Goal: Communication & Community: Answer question/provide support

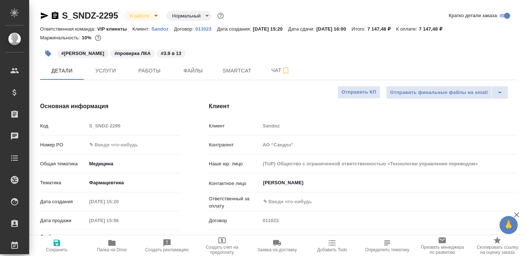
select select "RU"
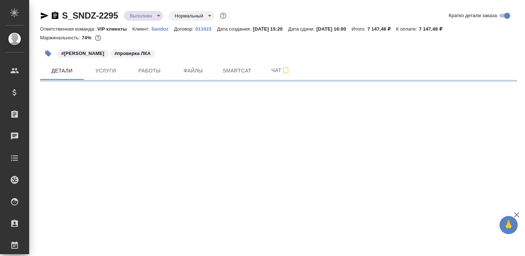
select select "RU"
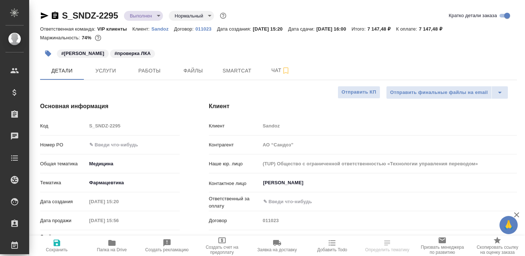
type textarea "x"
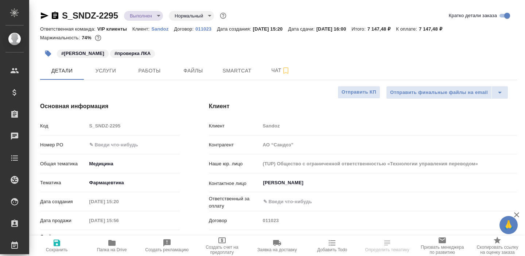
type textarea "x"
type input "[PERSON_NAME]"
type input "Комаров Роман"
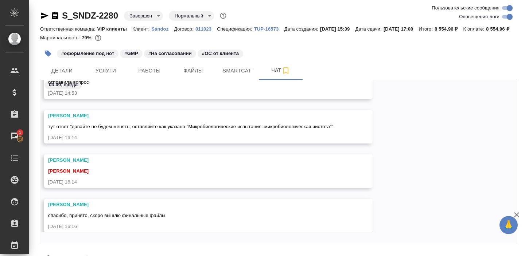
scroll to position [29, 0]
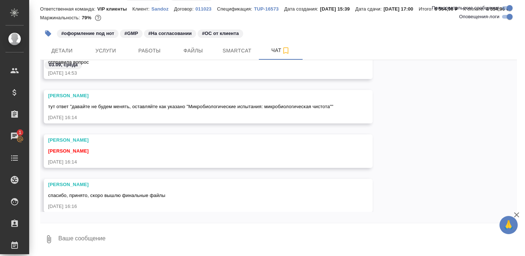
click at [130, 194] on span "спасибо, принято, скоро вышлю финальные файлы" at bounding box center [106, 195] width 117 height 5
click at [230, 57] on button "Smartcat" at bounding box center [237, 51] width 44 height 18
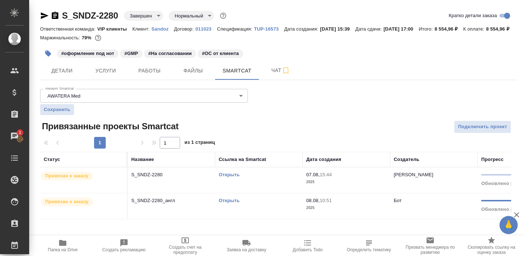
click at [63, 244] on icon "button" at bounding box center [62, 243] width 7 height 6
click at [265, 75] on span "Чат" at bounding box center [280, 70] width 35 height 9
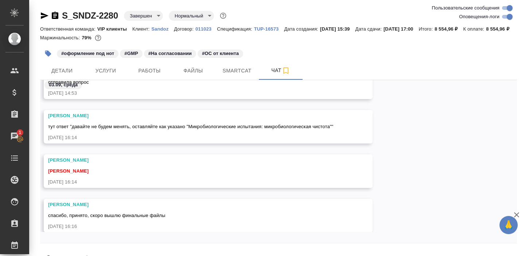
scroll to position [29, 0]
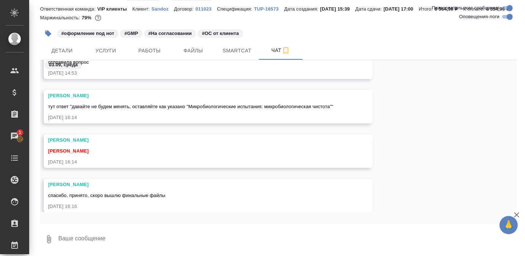
click at [110, 236] on textarea at bounding box center [287, 239] width 459 height 25
paste textarea "https://drive.awatera.com/apps/files/files/10283279?dir=/Shares/Sandoz/Orders/S…"
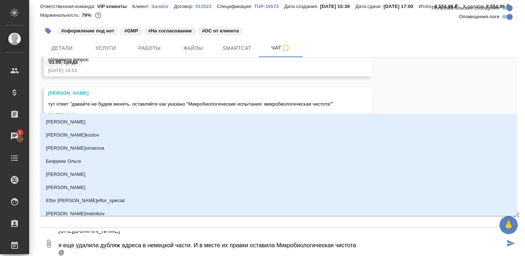
scroll to position [31, 0]
type textarea "https://drive.awatera.com/apps/files/files/10283279?dir=/Shares/Sandoz/Orders/S…"
type input "г"
type textarea "https://drive.awatera.com/apps/files/files/10283279?dir=/Shares/Sandoz/Orders/S…"
type input "го"
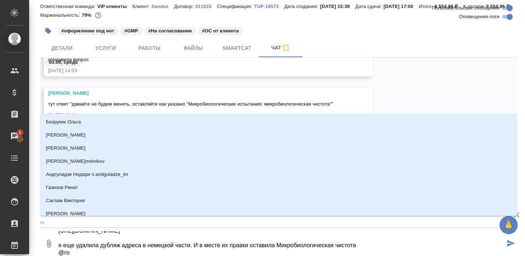
type textarea "https://drive.awatera.com/apps/files/files/10283279?dir=/Shares/Sandoz/Orders/S…"
type input "гор"
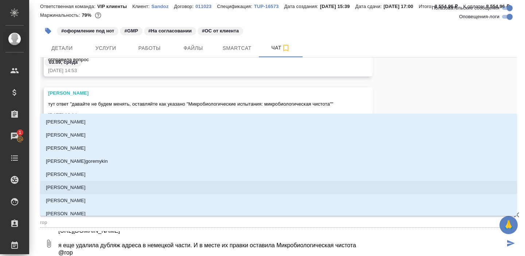
type textarea "https://drive.awatera.com/apps/files/files/10283279?dir=/Shares/Sandoz/Orders/S…"
type input "горш"
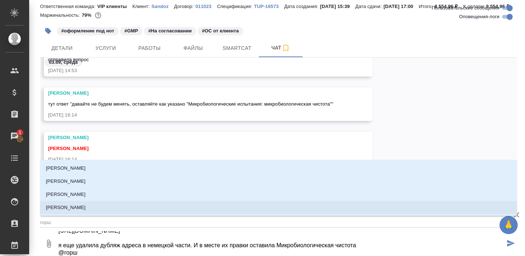
click at [85, 210] on p "[PERSON_NAME]" at bounding box center [66, 207] width 40 height 7
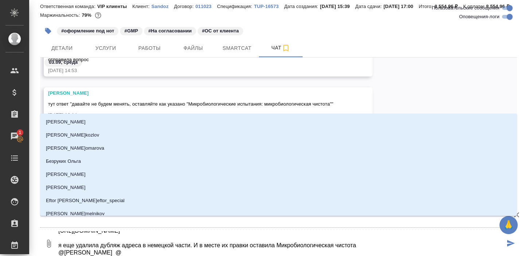
type textarea "https://drive.awatera.com/apps/files/files/10283279?dir=/Shares/Sandoz/Orders/S…"
type input "к"
type textarea "https://drive.awatera.com/apps/files/files/10283279?dir=/Shares/Sandoz/Orders/S…"
type input "ка"
type textarea "https://drive.awatera.com/apps/files/files/10283279?dir=/Shares/Sandoz/Orders/S…"
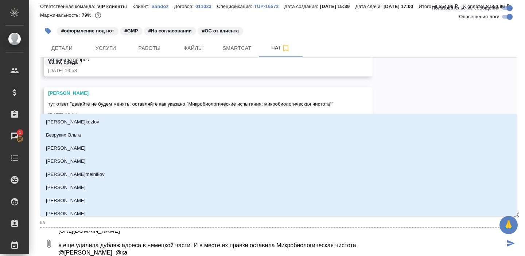
type input "каб"
type textarea "https://drive.awatera.com/apps/files/files/10283279?dir=/Shares/Sandoz/Orders/S…"
type input "каба"
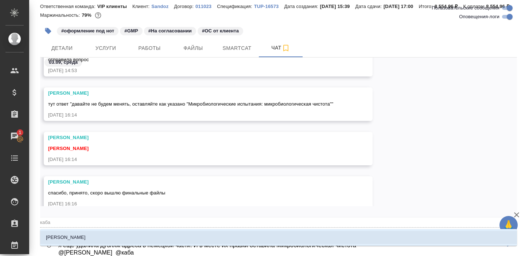
click at [80, 240] on p "[PERSON_NAME]" at bounding box center [66, 237] width 40 height 7
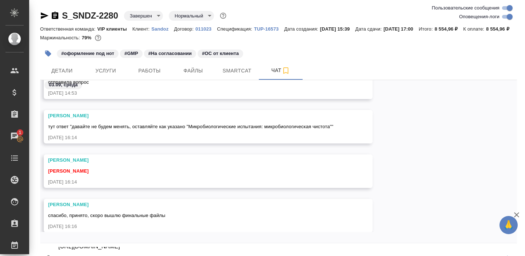
scroll to position [29, 0]
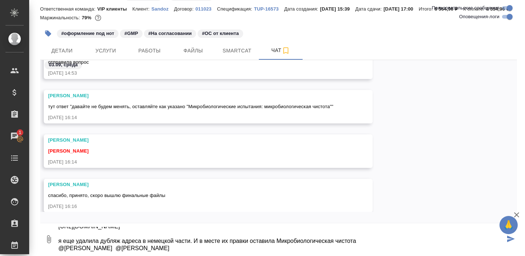
type textarea "https://drive.awatera.com/apps/files/files/10283279?dir=/Shares/Sandoz/Orders/S…"
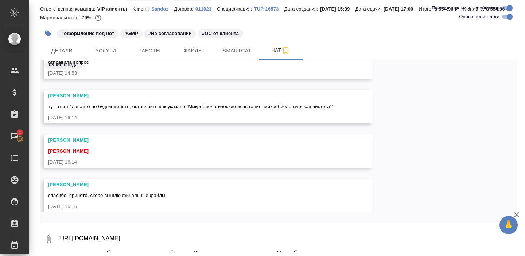
scroll to position [15543, 0]
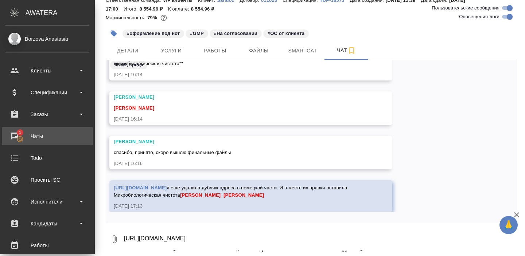
click at [23, 141] on div "Чаты" at bounding box center [47, 136] width 84 height 11
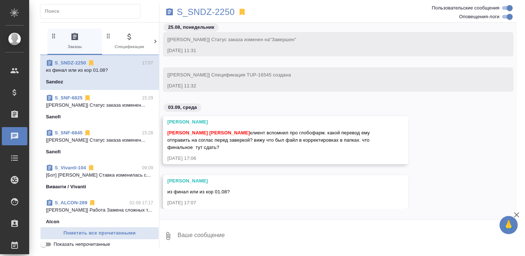
scroll to position [48021, 0]
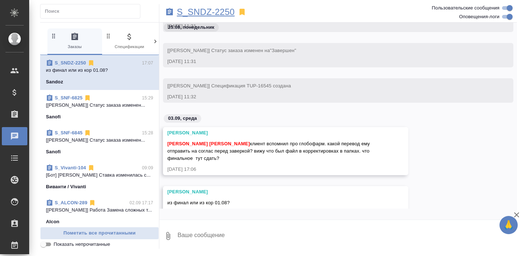
click at [217, 16] on p "S_SNDZ-2250" at bounding box center [206, 11] width 58 height 7
click span "S_SNF-6825 15:29 [Сайдашева Диляра] Статус заказа изменен... Sanofi"
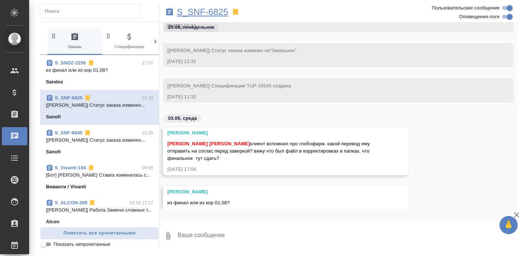
click p "S_SNF-6825"
click p "[Сайдашева Диляра] Статус заказа изменен..."
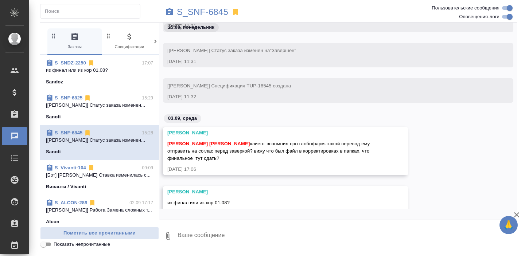
click div "S_SNF-6825 15:29"
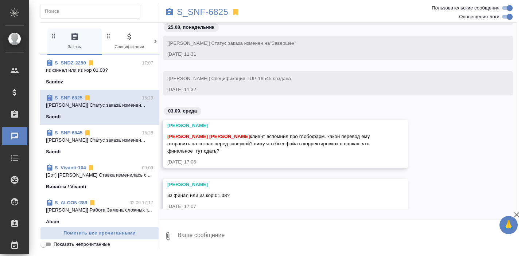
scroll to position [48028, 0]
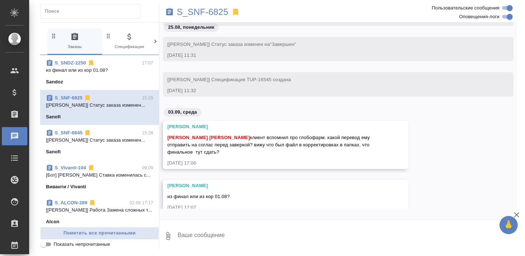
click div "Борзова Анастасия Горшкова Валентина клиент вспомнил про глобофарм. какой перев…"
click div "Sandoz"
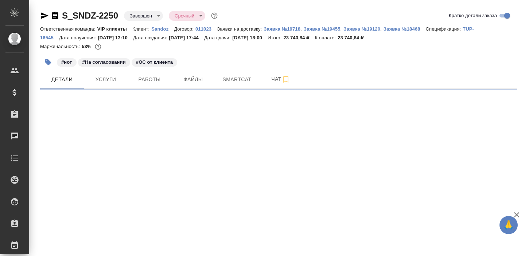
select select "RU"
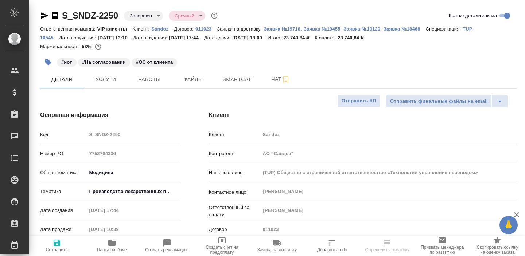
type textarea "x"
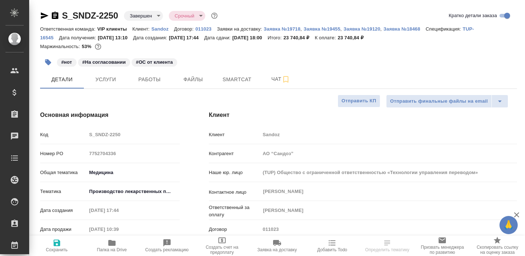
type textarea "x"
click at [115, 243] on icon "button" at bounding box center [111, 243] width 7 height 6
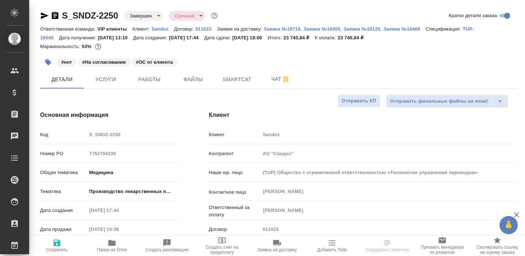
select select "RU"
type textarea "x"
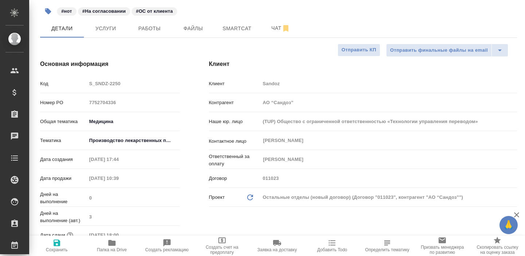
type textarea "x"
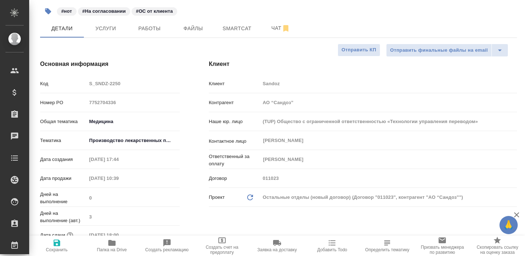
type textarea "x"
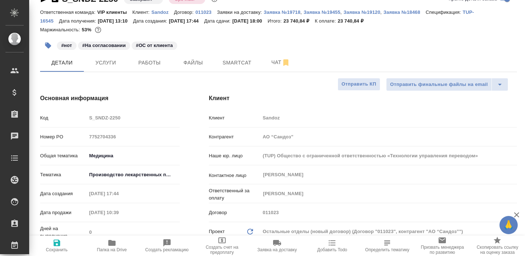
scroll to position [7, 0]
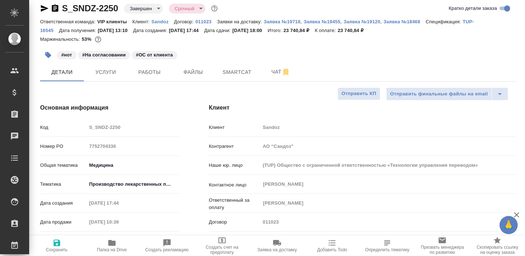
click at [230, 62] on div "#нот #На согласовании #ОС от клиента" at bounding box center [199, 55] width 318 height 16
type textarea "x"
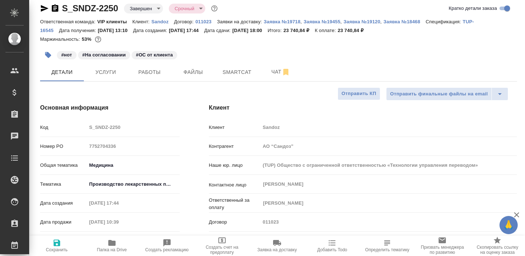
type textarea "x"
click at [272, 66] on button "Чат" at bounding box center [281, 72] width 44 height 18
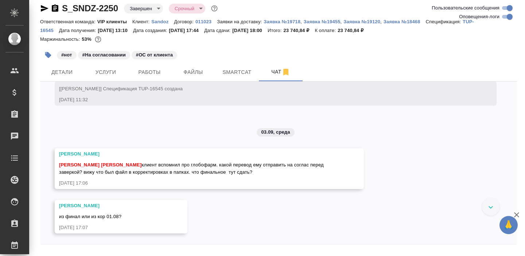
scroll to position [15130, 0]
click at [266, 77] on button "Чат" at bounding box center [281, 72] width 44 height 18
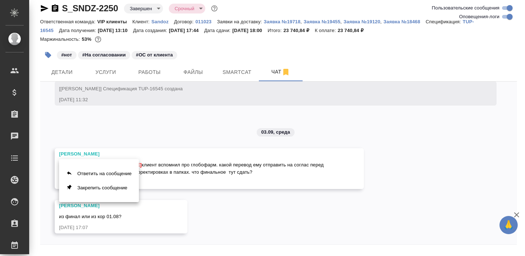
click at [95, 250] on div at bounding box center [262, 128] width 525 height 256
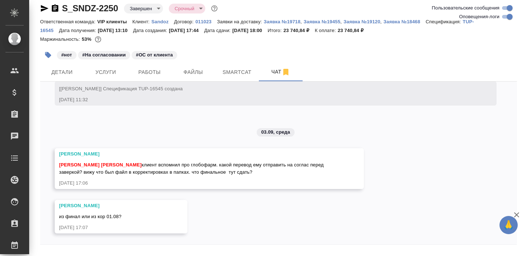
scroll to position [29, 0]
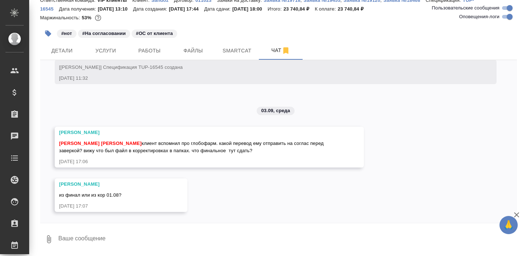
click at [130, 242] on textarea at bounding box center [287, 239] width 459 height 25
type textarea """
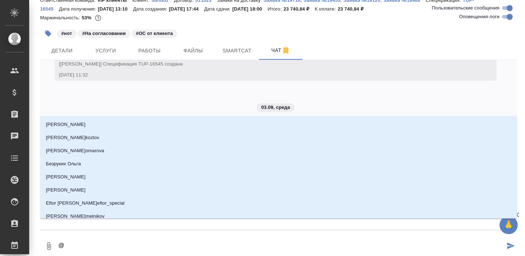
type textarea "@К"
type input "К"
type textarea "@Ка"
type input "Ка"
type textarea "@Каб"
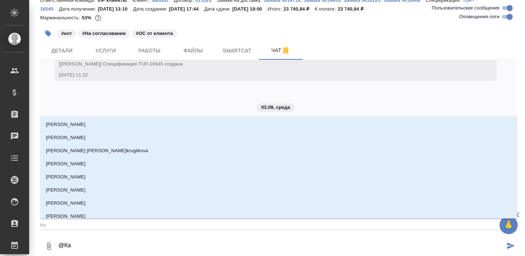
type input "Каб"
type textarea "@Каба"
type input "Каба"
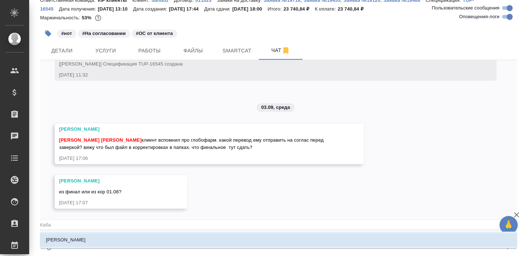
click at [76, 237] on p "[PERSON_NAME]" at bounding box center [66, 240] width 40 height 7
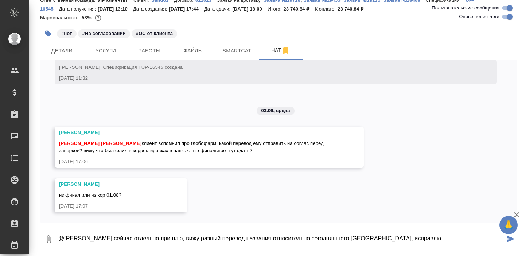
type textarea "@Кабаргина Анна сейчас отдельно пришлю, вижу разный перевод названия относитель…"
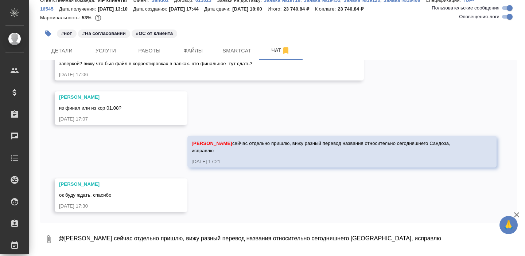
scroll to position [15446, 0]
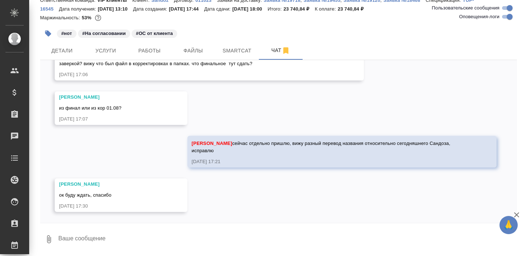
type textarea """
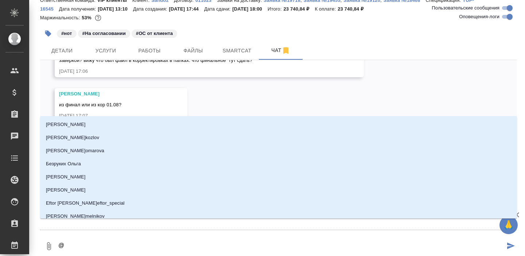
type textarea "@к"
type input "к"
type textarea "@ка"
type input "ка"
type textarea "@каб"
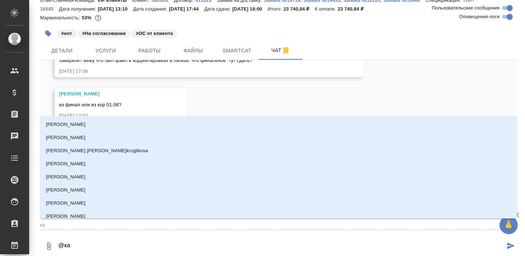
type input "каб"
type textarea "@каба"
type input "каба"
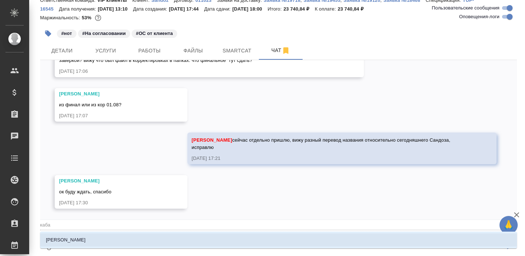
click at [81, 240] on p "[PERSON_NAME]" at bounding box center [66, 240] width 40 height 7
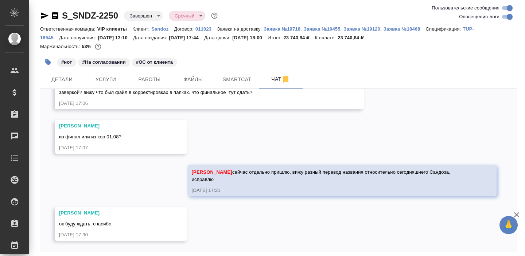
scroll to position [29, 0]
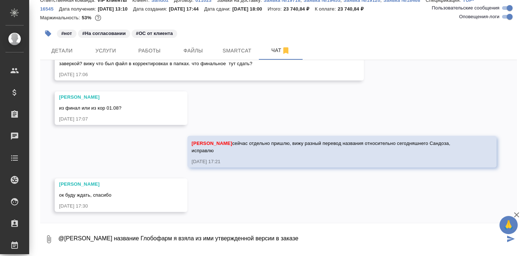
paste textarea "S_SNDZ-2280"
click at [133, 239] on textarea "@Кабаргина Анна название Глобофарм я взяла из ими утвержденной версии в заказе …" at bounding box center [281, 239] width 447 height 25
click at [392, 238] on textarea "@Кабаргина Анна название компании Глобофарм я взяла из ими утвержденной версии …" at bounding box center [281, 239] width 447 height 25
paste textarea "S_SNDZ-2280"
paste textarea "https://drive.awatera.com/apps/files/files/10283425?dir=/Shares/Sandoz/Orders/S…"
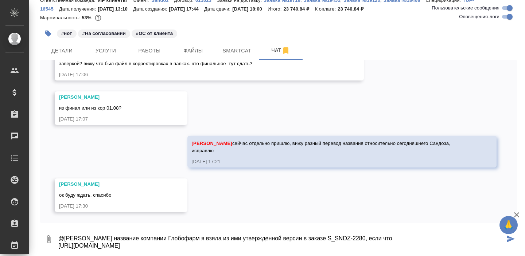
scroll to position [5, 0]
type textarea "@Кабаргина Анна название компании Глобофарм я взяла из ими утвержденной версии …"
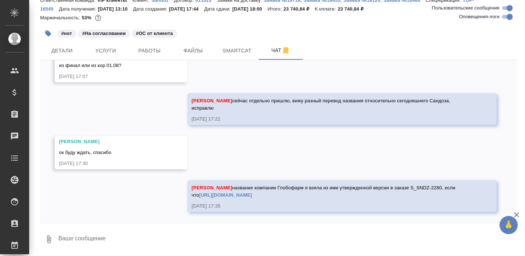
scroll to position [15496, 0]
click at [231, 51] on span "Smartcat" at bounding box center [236, 50] width 35 height 9
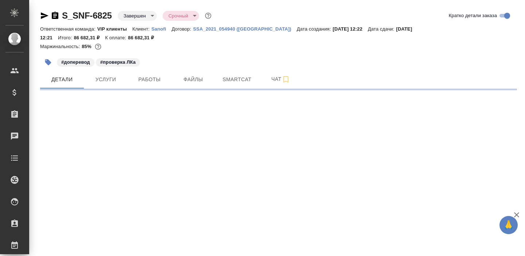
select select "RU"
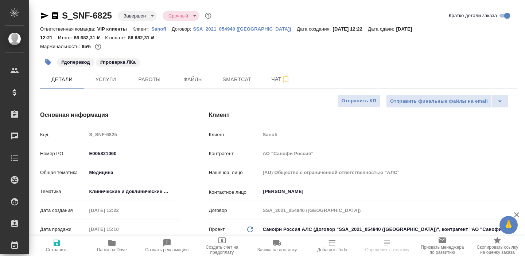
type textarea "x"
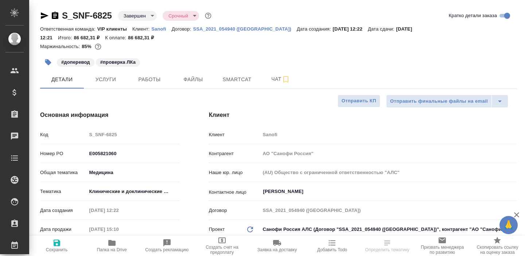
type textarea "x"
click at [223, 79] on span "Smartcat" at bounding box center [236, 79] width 35 height 9
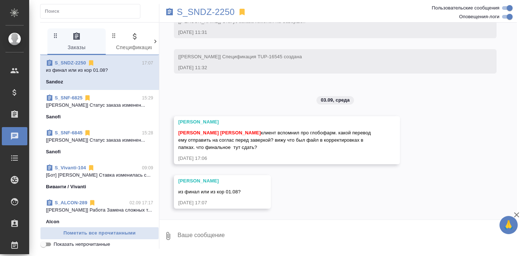
scroll to position [16002, 0]
click at [107, 105] on p "[[PERSON_NAME]] Статус заказа изменен..." at bounding box center [99, 105] width 107 height 7
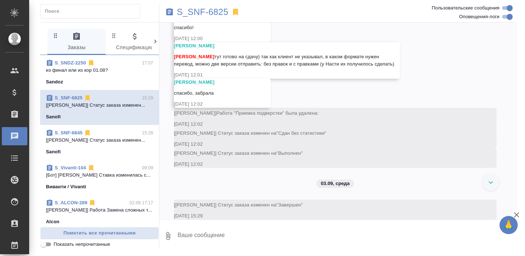
scroll to position [6666, 0]
click at [105, 145] on span "S_SNF-6845 15:28 [[PERSON_NAME]] Статус заказа изменен... Sanofi" at bounding box center [99, 142] width 107 height 26
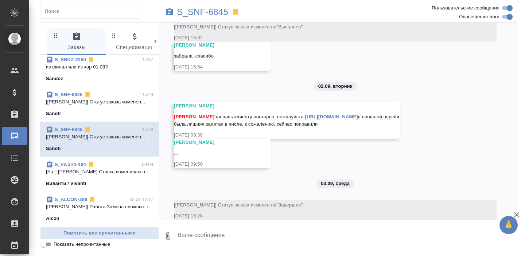
scroll to position [0, 0]
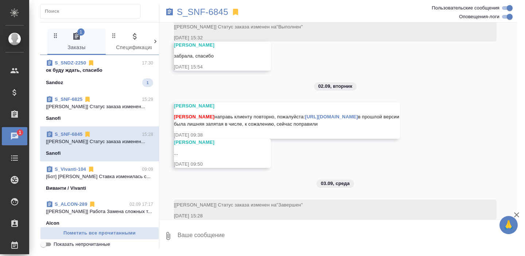
click at [127, 78] on span "S_SNDZ-2250 17:30 ок буду ждать, спасибо Sandoz 1" at bounding box center [99, 73] width 107 height 28
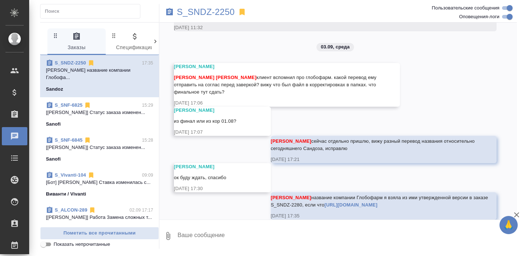
scroll to position [16161, 0]
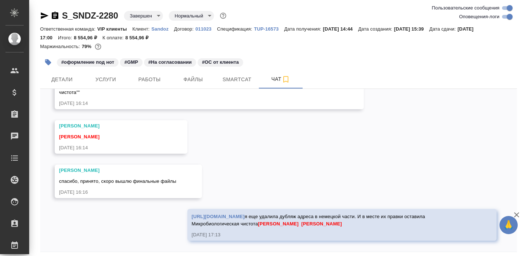
scroll to position [29, 0]
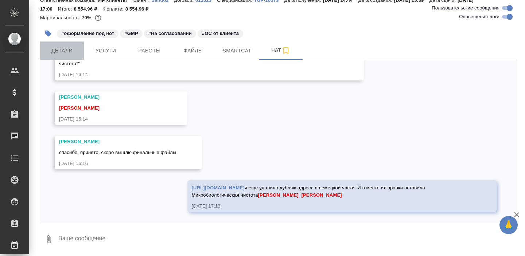
click at [63, 48] on span "Детали" at bounding box center [61, 50] width 35 height 9
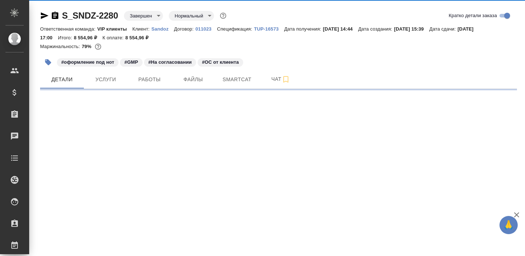
select select "RU"
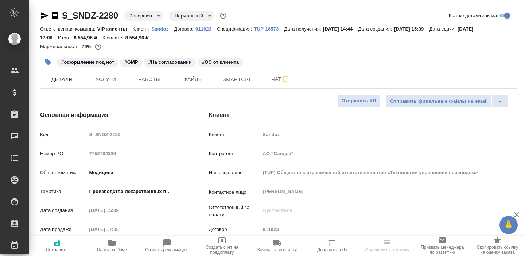
type textarea "x"
click at [113, 245] on icon "button" at bounding box center [111, 243] width 7 height 6
select select "RU"
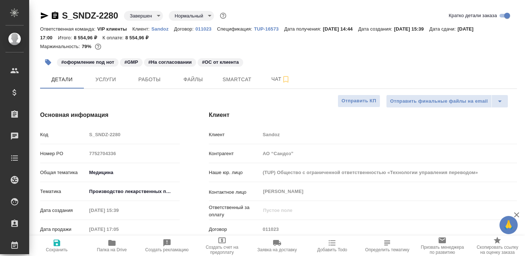
type textarea "x"
click at [228, 82] on span "Smartcat" at bounding box center [236, 79] width 35 height 9
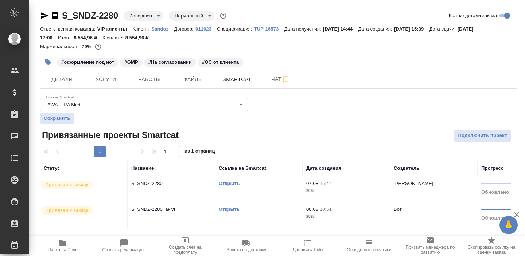
click at [229, 182] on link "Открыть" at bounding box center [229, 183] width 21 height 5
copy link "S_SNDZ-2280"
drag, startPoint x: 118, startPoint y: 15, endPoint x: 60, endPoint y: 16, distance: 58.0
click at [60, 16] on div "S_SNDZ-2280 Завершен closed Нормальный normal" at bounding box center [134, 16] width 188 height 12
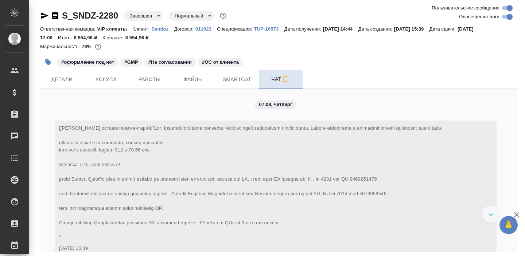
click at [272, 85] on button "Чат" at bounding box center [281, 79] width 44 height 18
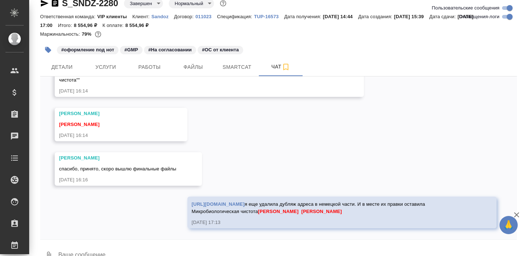
scroll to position [18, 0]
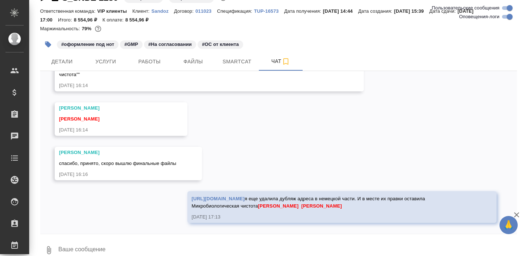
click at [245, 196] on link "[URL][DOMAIN_NAME]" at bounding box center [218, 198] width 53 height 5
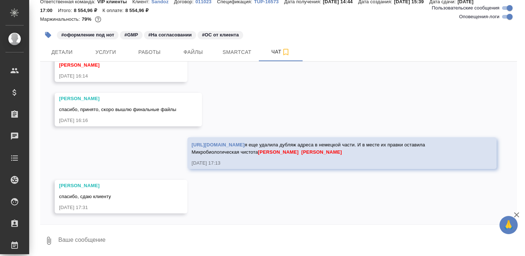
scroll to position [29, 0]
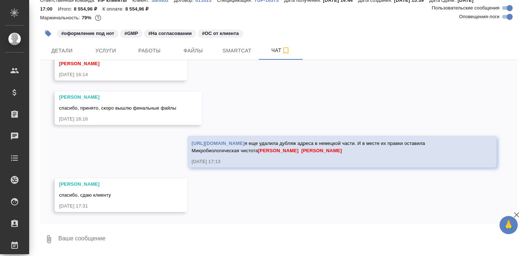
click at [80, 239] on textarea at bounding box center [287, 239] width 459 height 25
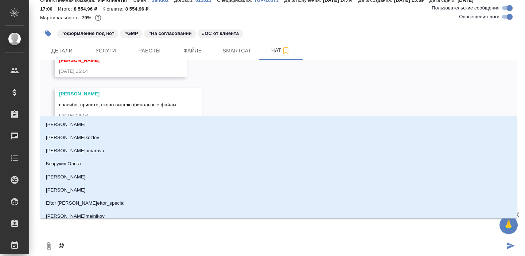
type textarea "@к"
type input "к"
type textarea "@ка"
type input "ка"
type textarea "@каб"
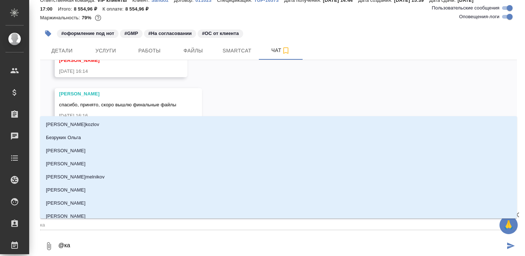
type input "каб"
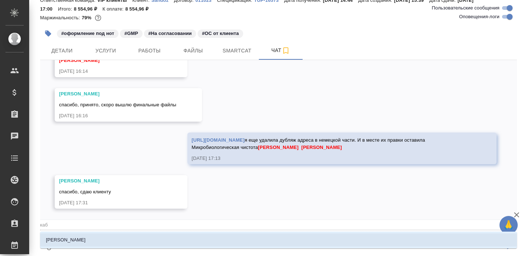
type textarea "@каба"
type input "каба"
click at [81, 241] on p "Кабаргина Анна" at bounding box center [66, 240] width 40 height 7
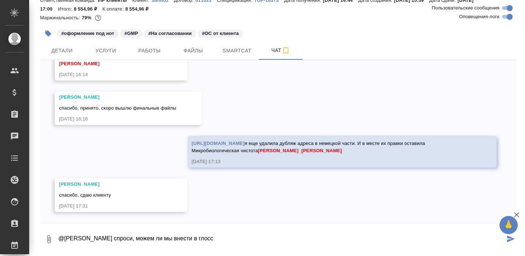
paste textarea "Глобофарм Фармацойтише Продуктьонс унд Хандельсгезелльшафт мбХ"
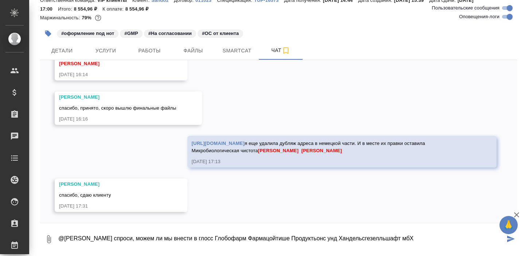
click at [223, 240] on textarea "@Кабаргина Анна спроси, можем ли мы внести в глосс Глобофарм Фармацойтише Проду…" at bounding box center [281, 239] width 447 height 25
click at [212, 240] on textarea "@Кабаргина Анна спроси, можем ли мы внести в глосс Глобофарм Фармацойтише Проду…" at bounding box center [281, 239] width 447 height 25
click at [359, 240] on textarea "@Кабаргина Анна спроси, можем ли мы внести в глосс написание Глобофарм Фармацой…" at bounding box center [281, 239] width 447 height 25
click at [451, 237] on textarea "@Кабаргина Анна спроси, можем ли мы внести в глосс написание Глобофарм Фармацой…" at bounding box center [281, 239] width 447 height 25
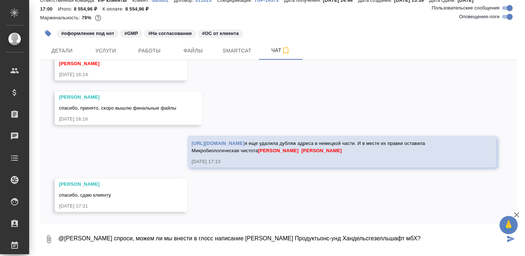
type textarea "@Кабаргина Анна спроси, можем ли мы внести в глосс написание Глобофарм Фармацой…"
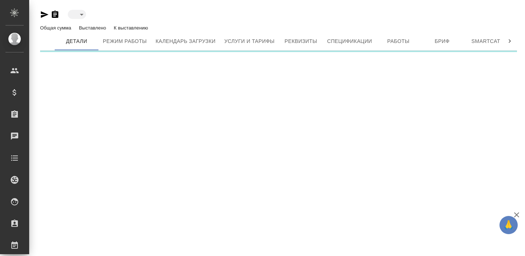
type input "active"
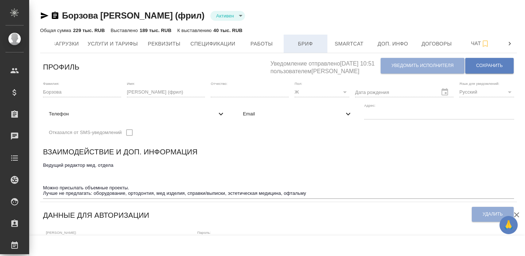
scroll to position [0, 141]
click at [253, 52] on button "Работы" at bounding box center [262, 44] width 44 height 18
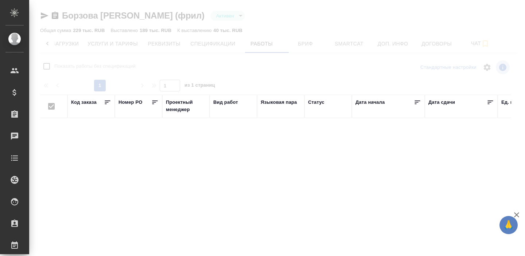
checkbox input "false"
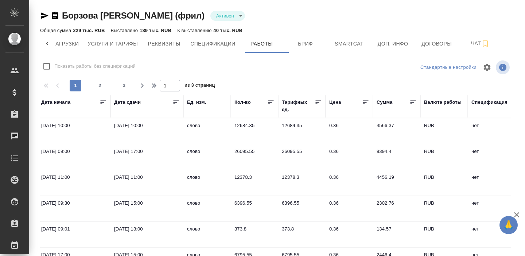
scroll to position [0, 315]
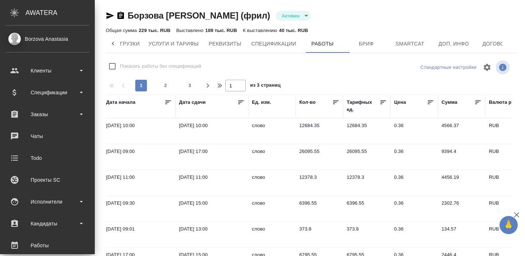
click at [42, 36] on div "Borzova Anastasia" at bounding box center [47, 39] width 84 height 8
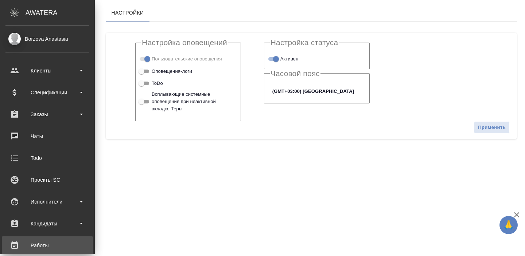
click at [51, 242] on div "Работы" at bounding box center [47, 245] width 84 height 11
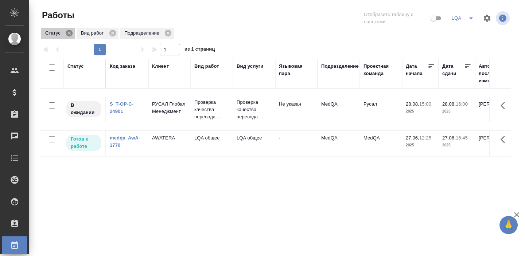
click at [70, 34] on icon at bounding box center [69, 33] width 8 height 8
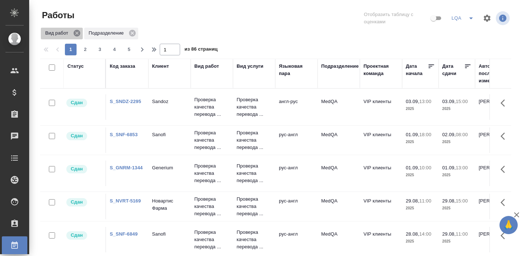
click at [74, 33] on icon at bounding box center [77, 33] width 7 height 7
click at [89, 34] on icon at bounding box center [89, 33] width 8 height 8
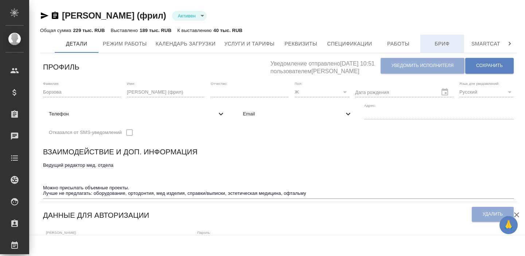
click at [448, 40] on span "Бриф" at bounding box center [442, 43] width 35 height 9
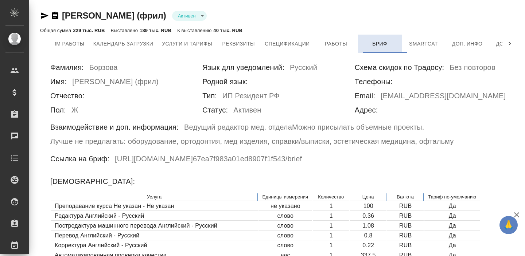
scroll to position [0, 141]
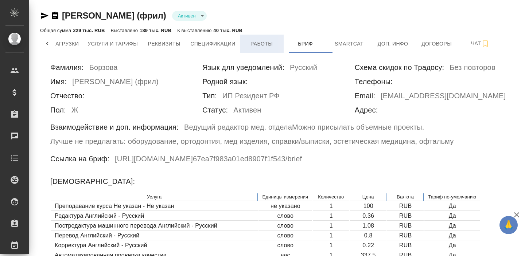
click at [256, 46] on span "Работы" at bounding box center [261, 43] width 35 height 9
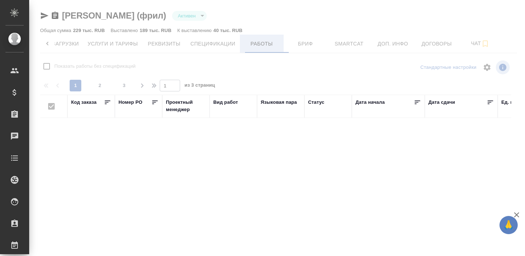
checkbox input "false"
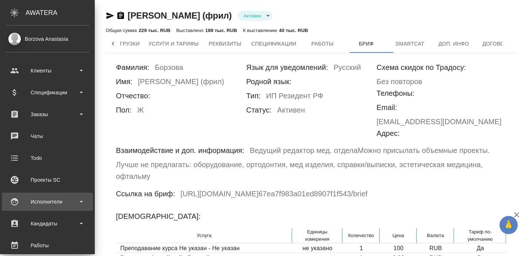
click at [66, 201] on div "Исполнители" at bounding box center [47, 201] width 84 height 11
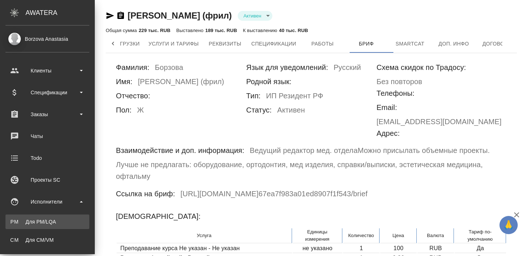
click at [49, 219] on div "Для PM/LQA" at bounding box center [47, 221] width 77 height 7
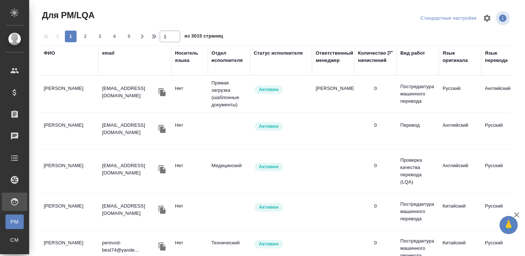
click at [50, 53] on div "ФИО" at bounding box center [49, 53] width 11 height 7
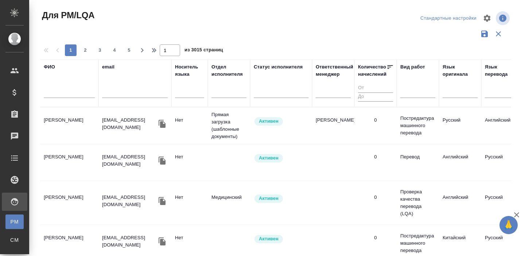
click at [55, 93] on input "text" at bounding box center [69, 93] width 51 height 9
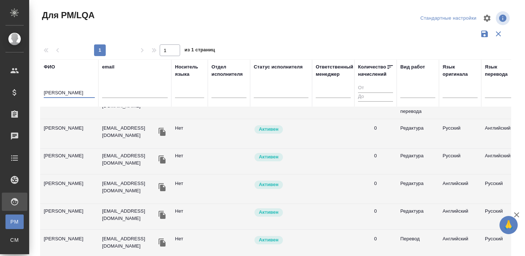
scroll to position [195, 0]
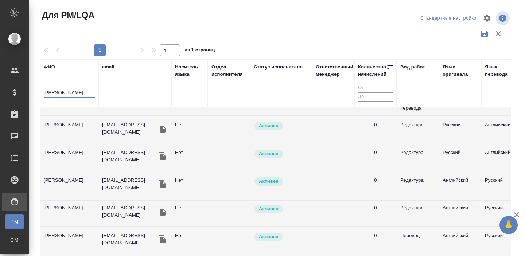
type input "[PERSON_NAME]"
click at [63, 150] on td "[PERSON_NAME] [PERSON_NAME]" at bounding box center [69, 158] width 58 height 26
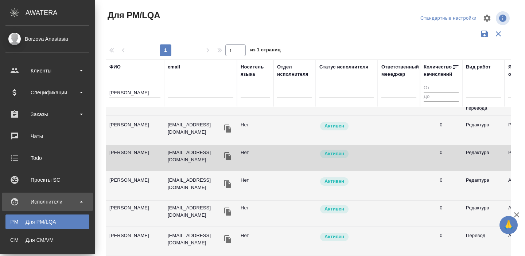
click at [31, 44] on link "Borzova Anastasia" at bounding box center [47, 39] width 95 height 12
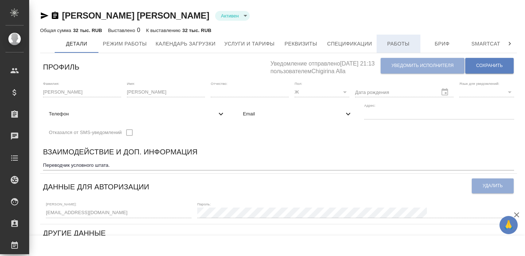
click at [403, 45] on span "Работы" at bounding box center [398, 43] width 35 height 9
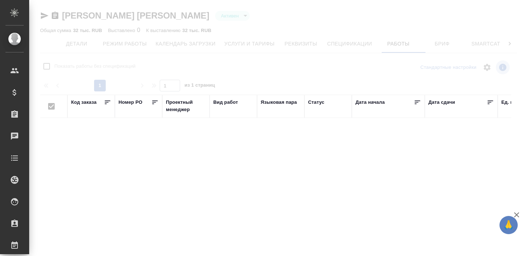
checkbox input "false"
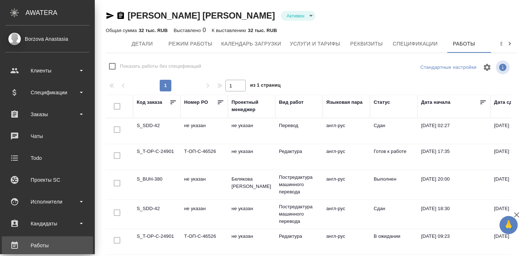
click at [53, 244] on div "Работы" at bounding box center [47, 245] width 84 height 11
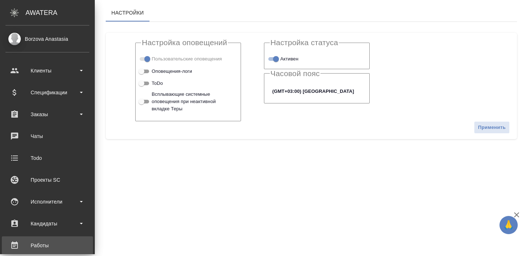
click at [55, 243] on div "Работы" at bounding box center [47, 245] width 84 height 11
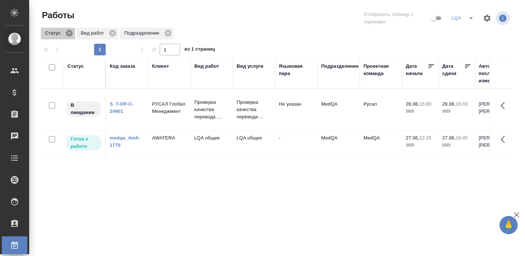
click at [69, 34] on icon at bounding box center [69, 33] width 8 height 8
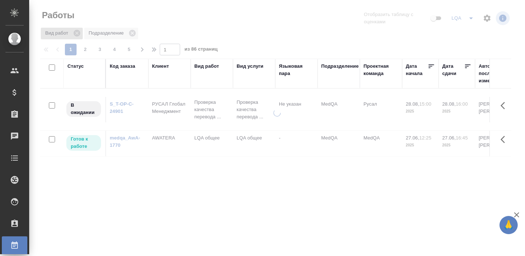
click at [78, 33] on icon at bounding box center [77, 33] width 7 height 7
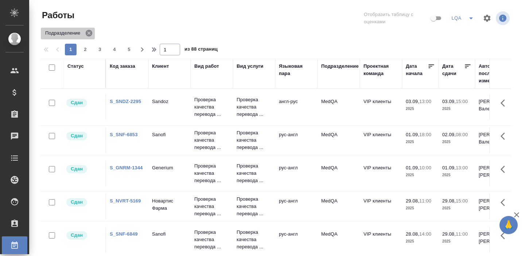
click at [90, 34] on icon at bounding box center [89, 33] width 8 height 8
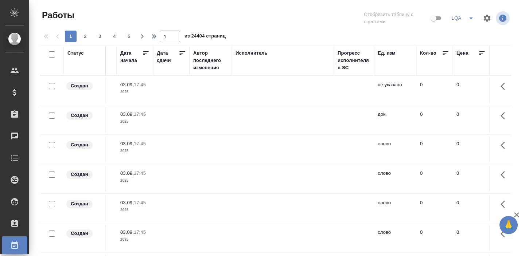
scroll to position [0, 286]
click at [262, 52] on div "Исполнитель" at bounding box center [251, 53] width 32 height 7
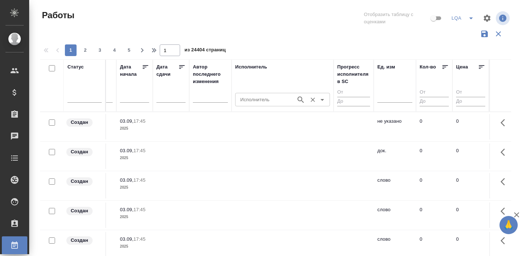
click at [262, 101] on input "Исполнитель" at bounding box center [264, 99] width 55 height 9
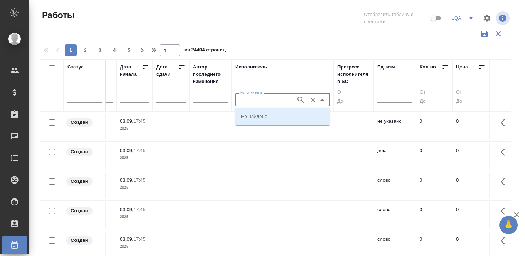
click at [320, 99] on icon "Close" at bounding box center [322, 100] width 9 height 9
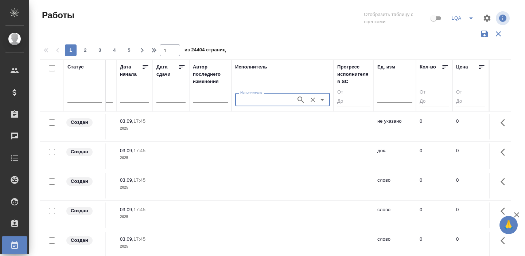
click at [267, 102] on input "Исполнитель" at bounding box center [264, 99] width 55 height 9
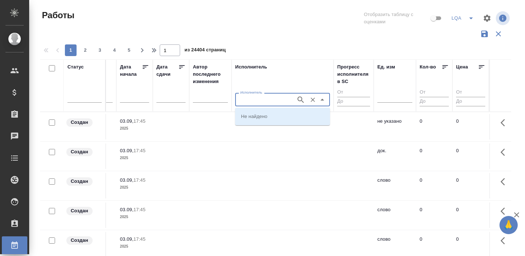
click at [267, 102] on input "Исполнитель" at bounding box center [264, 99] width 55 height 9
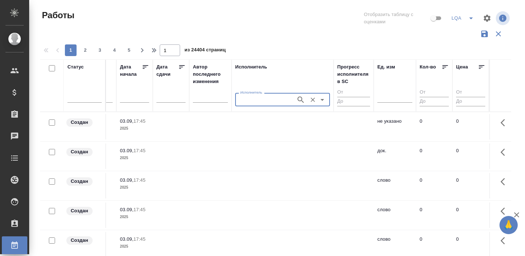
click at [267, 102] on input "Исполнитель" at bounding box center [264, 99] width 55 height 9
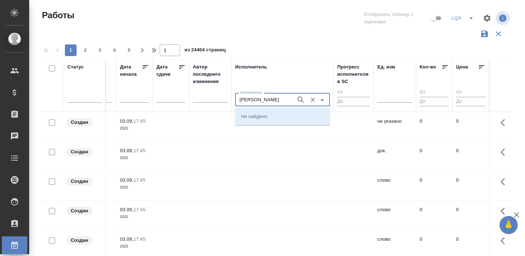
type input "[PERSON_NAME]"
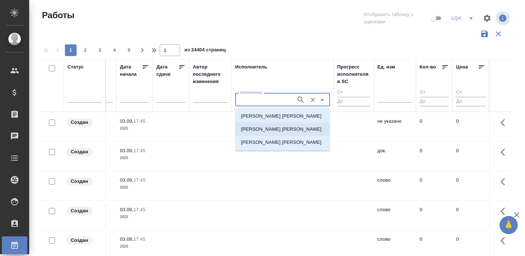
click at [263, 129] on p "Камакина Наталия Васильевна" at bounding box center [281, 129] width 81 height 7
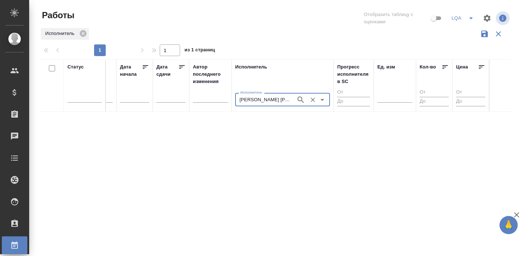
click at [277, 101] on input "Камакина Наталия Васильевна" at bounding box center [264, 99] width 55 height 9
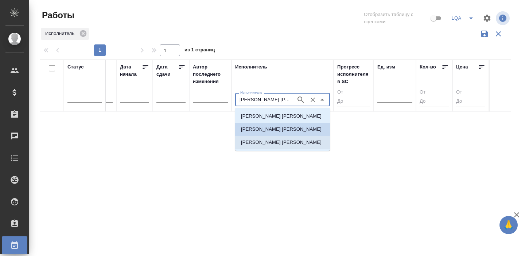
click at [277, 140] on p "[PERSON_NAME]" at bounding box center [281, 142] width 81 height 7
type input "[PERSON_NAME]"
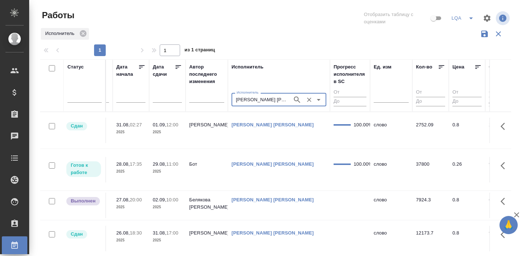
scroll to position [0, 290]
click at [264, 100] on input "[PERSON_NAME]" at bounding box center [260, 99] width 55 height 9
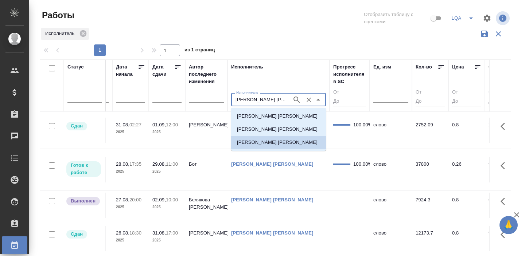
click at [264, 100] on input "[PERSON_NAME]" at bounding box center [260, 99] width 55 height 9
click at [224, 38] on div "Исполнитель" at bounding box center [275, 34] width 471 height 14
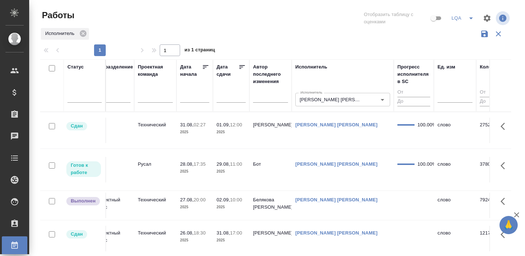
scroll to position [0, 224]
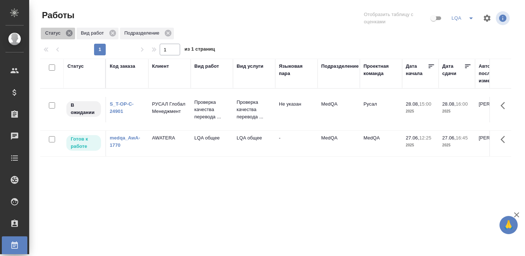
click at [68, 34] on icon at bounding box center [69, 33] width 7 height 7
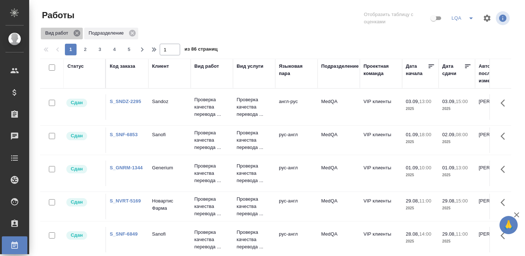
click at [78, 34] on icon at bounding box center [77, 33] width 8 height 8
click at [90, 33] on icon at bounding box center [89, 33] width 8 height 8
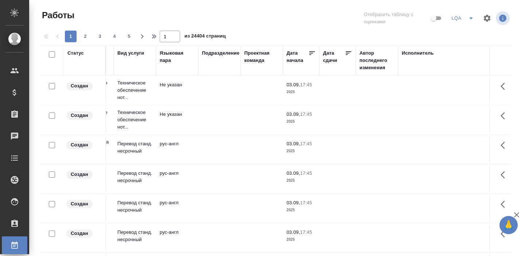
scroll to position [0, 135]
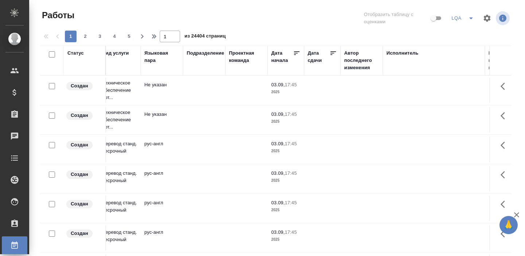
click at [402, 50] on div "Исполнитель" at bounding box center [402, 53] width 32 height 7
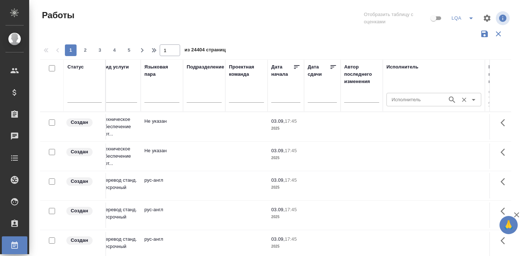
click at [398, 105] on div "Исполнитель" at bounding box center [433, 99] width 95 height 13
paste input "[URL][DOMAIN_NAME]"
type input "[URL][DOMAIN_NAME]"
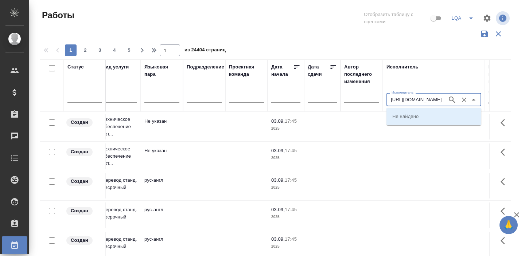
scroll to position [0, 95]
click at [398, 105] on div "[URL][DOMAIN_NAME] Исполнитель" at bounding box center [433, 99] width 95 height 13
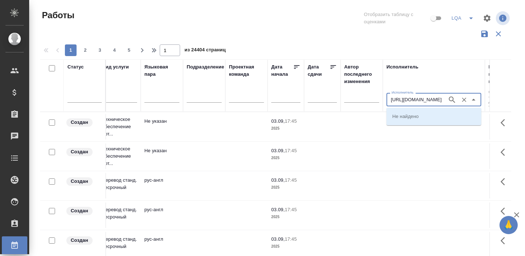
click at [410, 103] on input "[URL][DOMAIN_NAME]" at bounding box center [416, 99] width 55 height 9
click at [464, 100] on icon "Очистить" at bounding box center [464, 100] width 4 height 4
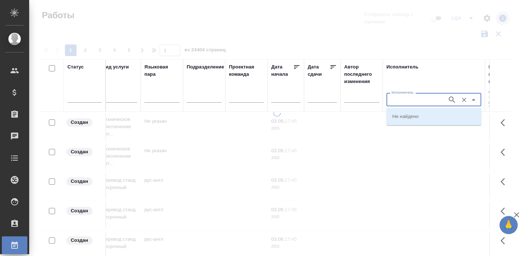
scroll to position [0, 0]
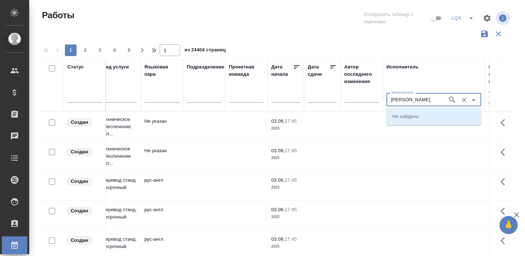
type input "[PERSON_NAME]"
click at [423, 116] on p "[PERSON_NAME]" at bounding box center [412, 116] width 40 height 7
type input "[PERSON_NAME]"
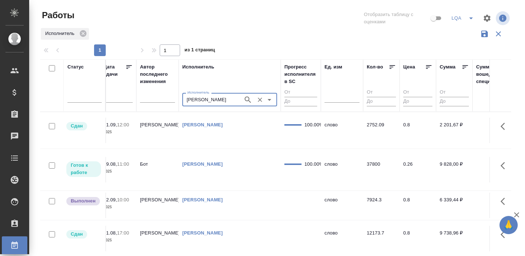
scroll to position [0, 325]
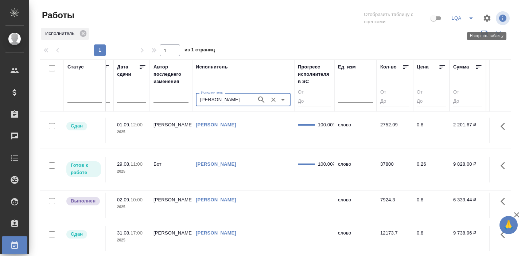
click at [487, 19] on icon "button" at bounding box center [487, 18] width 9 height 9
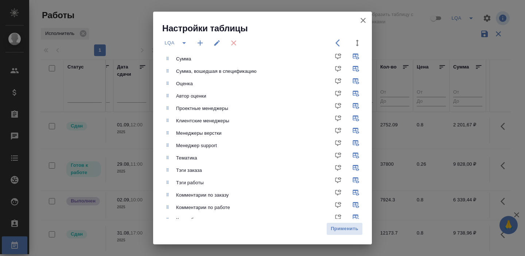
scroll to position [253, 0]
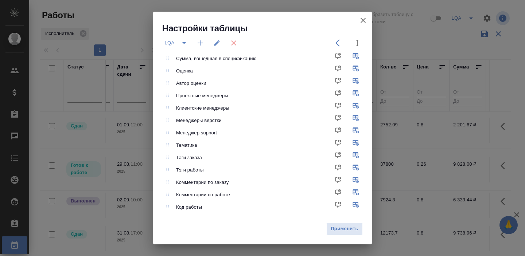
click at [360, 20] on icon "button" at bounding box center [363, 20] width 9 height 9
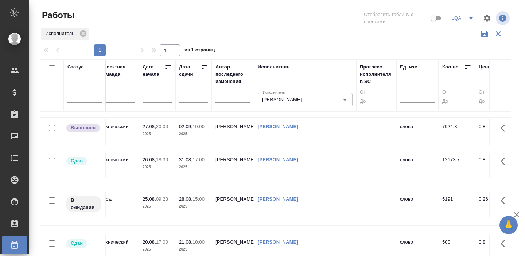
scroll to position [0, 263]
